Goal: Task Accomplishment & Management: Manage account settings

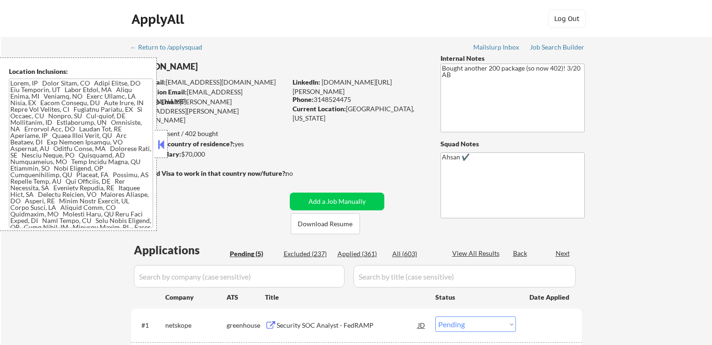
select select ""pending""
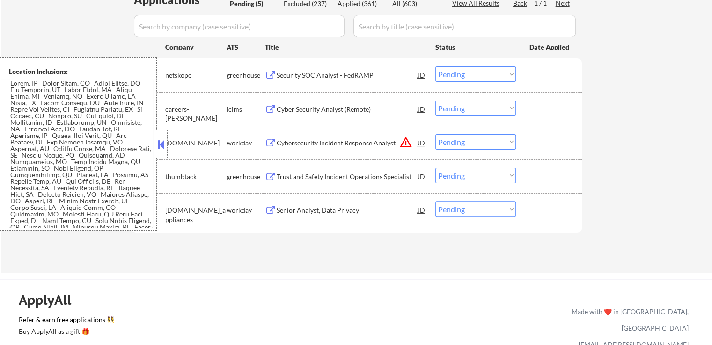
scroll to position [234, 0]
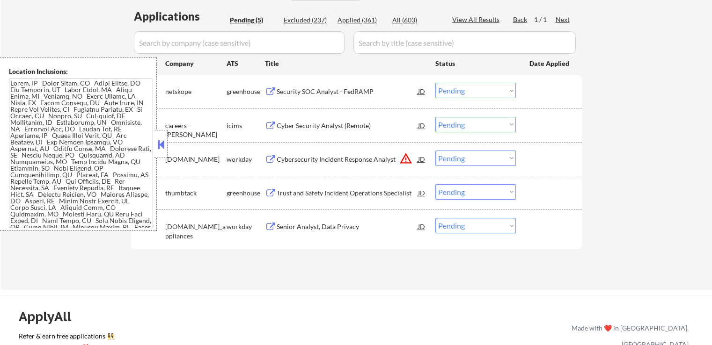
click at [270, 90] on button at bounding box center [271, 92] width 12 height 9
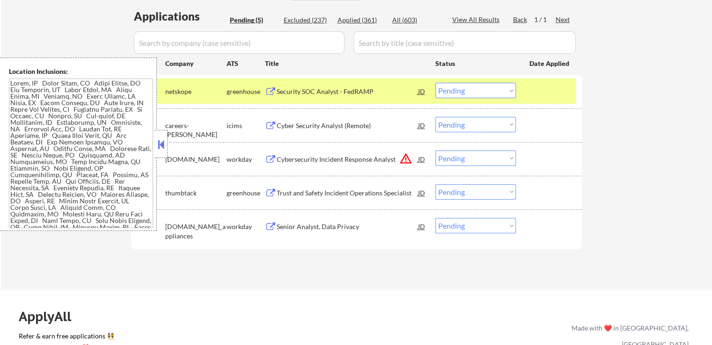
click at [272, 123] on button at bounding box center [271, 126] width 12 height 9
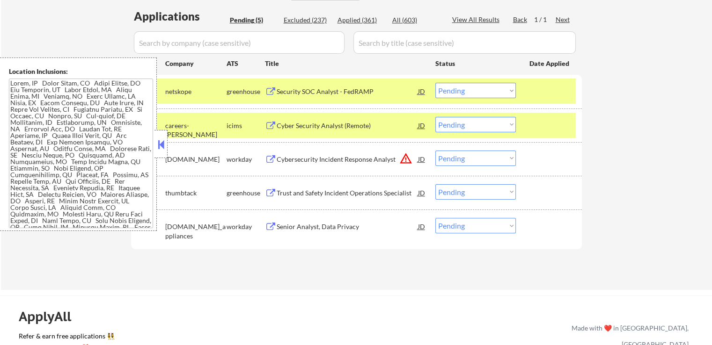
click at [273, 158] on button at bounding box center [271, 159] width 12 height 9
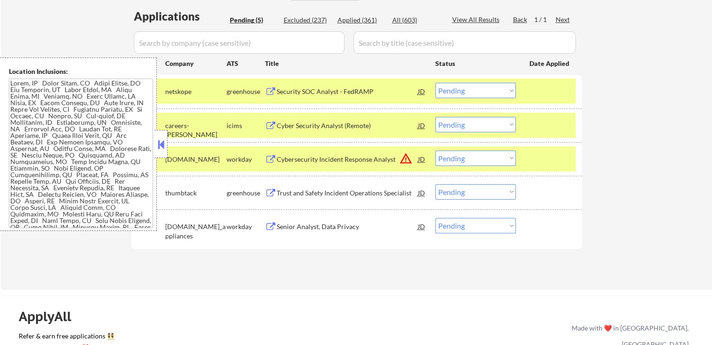
click at [269, 192] on button at bounding box center [271, 193] width 12 height 9
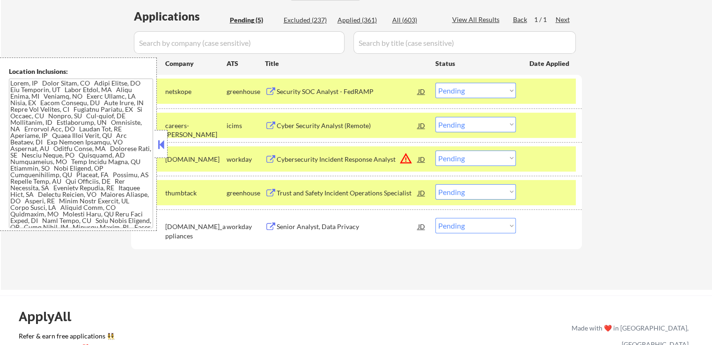
click at [269, 227] on button at bounding box center [271, 227] width 12 height 9
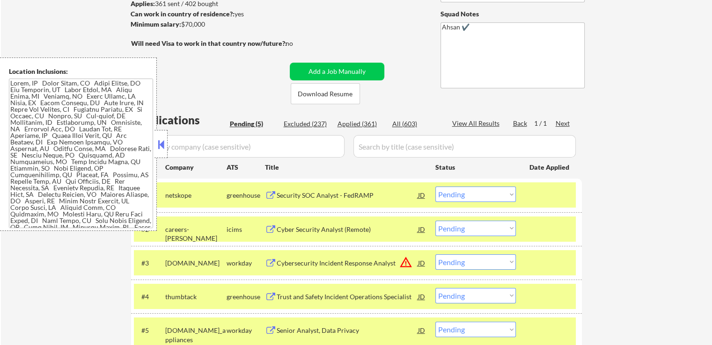
scroll to position [140, 0]
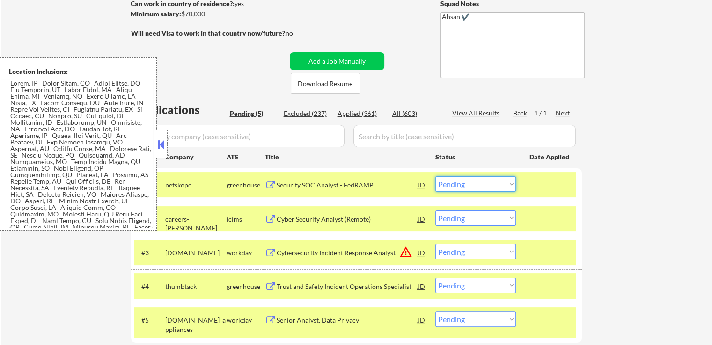
click at [470, 187] on select "Choose an option... Pending Applied Excluded (Questions) Excluded (Expired) Exc…" at bounding box center [475, 183] width 80 height 15
click at [466, 182] on select "Choose an option... Pending Applied Excluded (Questions) Excluded (Expired) Exc…" at bounding box center [475, 183] width 80 height 15
click at [435, 176] on select "Choose an option... Pending Applied Excluded (Questions) Excluded (Expired) Exc…" at bounding box center [475, 183] width 80 height 15
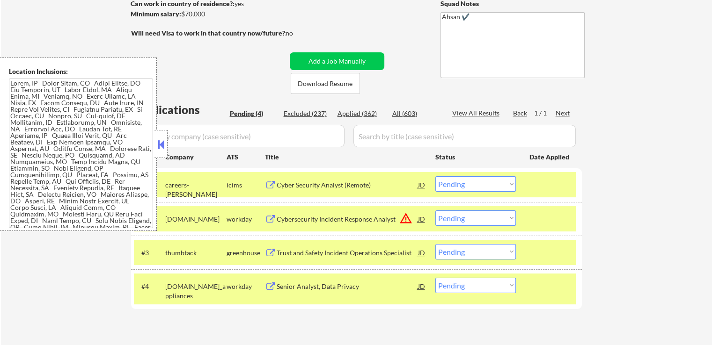
click at [496, 188] on select "Choose an option... Pending Applied Excluded (Questions) Excluded (Expired) Exc…" at bounding box center [475, 183] width 80 height 15
click at [435, 176] on select "Choose an option... Pending Applied Excluded (Questions) Excluded (Expired) Exc…" at bounding box center [475, 183] width 80 height 15
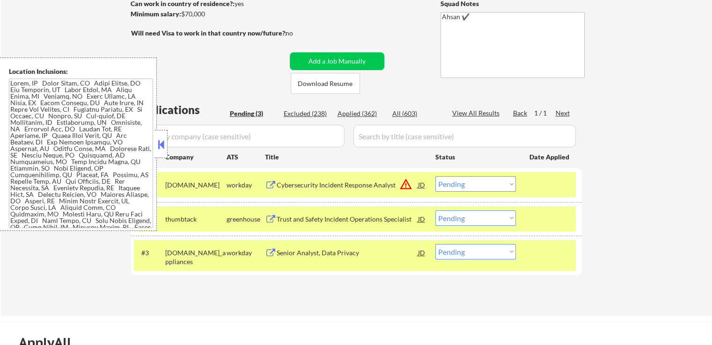
click at [422, 185] on div "JD" at bounding box center [421, 184] width 9 height 17
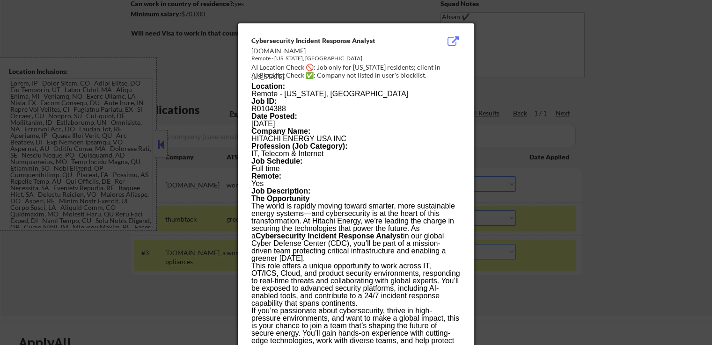
click at [452, 41] on button at bounding box center [452, 41] width 15 height 11
click at [624, 173] on div at bounding box center [356, 172] width 712 height 345
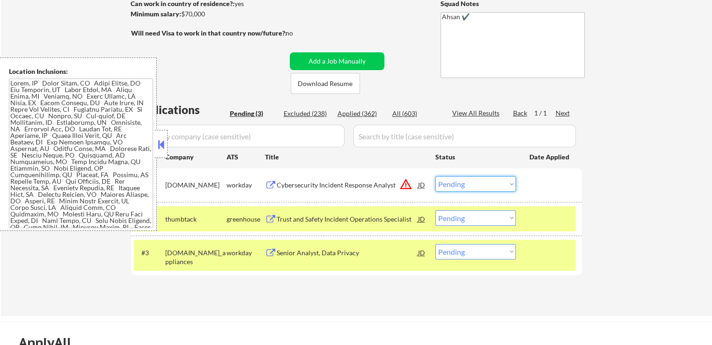
click at [453, 188] on select "Choose an option... Pending Applied Excluded (Questions) Excluded (Expired) Exc…" at bounding box center [475, 183] width 80 height 15
click at [435, 176] on select "Choose an option... Pending Applied Excluded (Questions) Excluded (Expired) Exc…" at bounding box center [475, 183] width 80 height 15
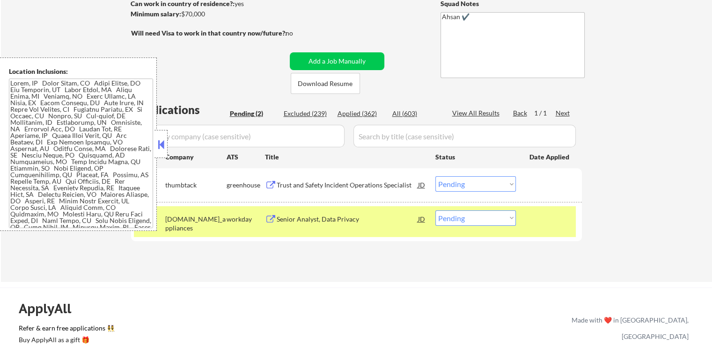
click at [480, 184] on select "Choose an option... Pending Applied Excluded (Questions) Excluded (Expired) Exc…" at bounding box center [475, 183] width 80 height 15
click at [435, 176] on select "Choose an option... Pending Applied Excluded (Questions) Excluded (Expired) Exc…" at bounding box center [475, 183] width 80 height 15
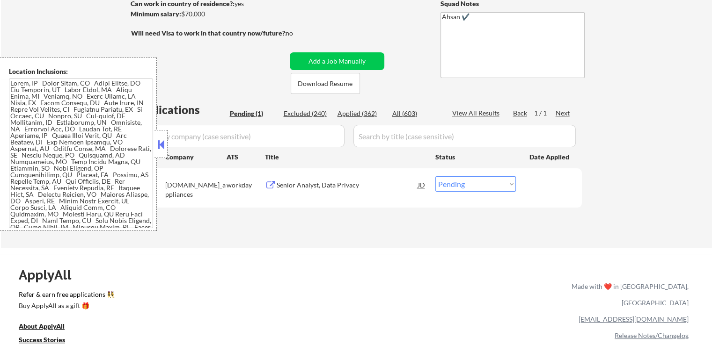
drag, startPoint x: 444, startPoint y: 184, endPoint x: 444, endPoint y: 191, distance: 7.0
click at [444, 184] on select "Choose an option... Pending Applied Excluded (Questions) Excluded (Expired) Exc…" at bounding box center [475, 183] width 80 height 15
select select ""applied""
click at [435, 176] on select "Choose an option... Pending Applied Excluded (Questions) Excluded (Expired) Exc…" at bounding box center [475, 183] width 80 height 15
